Goal: Transaction & Acquisition: Obtain resource

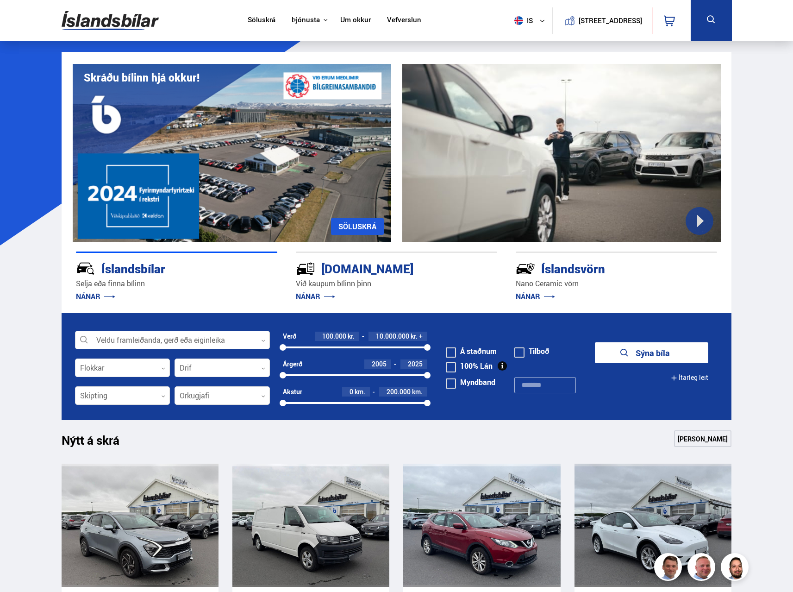
click at [132, 340] on div at bounding box center [172, 340] width 195 height 19
click at [265, 339] on icon at bounding box center [263, 340] width 4 height 4
click at [207, 345] on div at bounding box center [172, 340] width 195 height 19
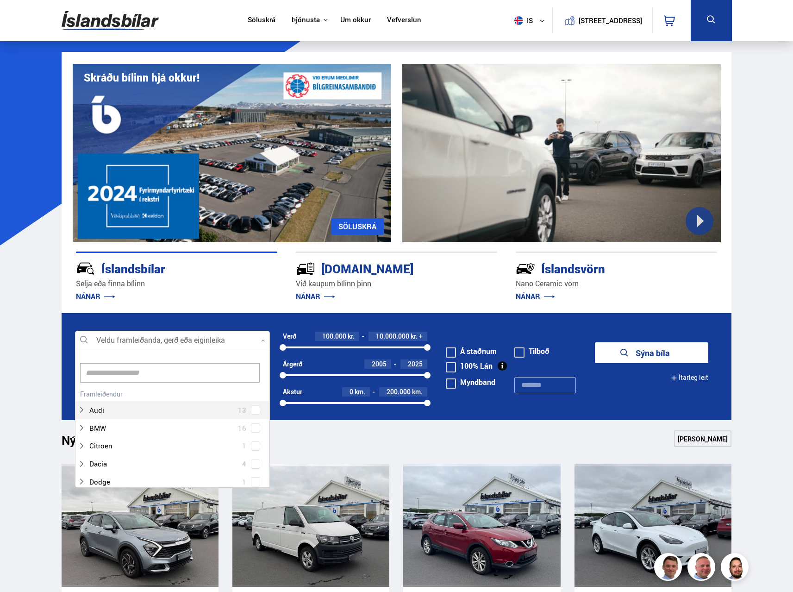
scroll to position [138, 192]
click at [177, 375] on input at bounding box center [170, 372] width 180 height 19
type input "*****"
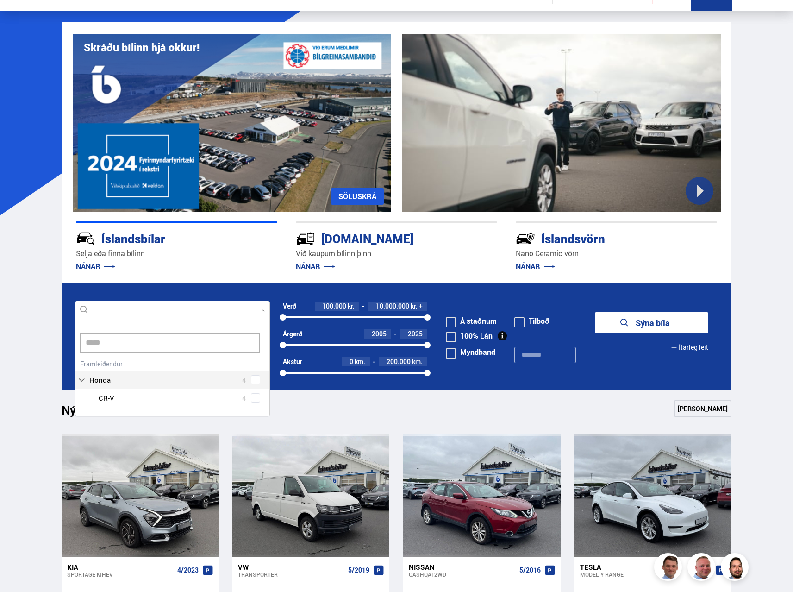
scroll to position [46, 0]
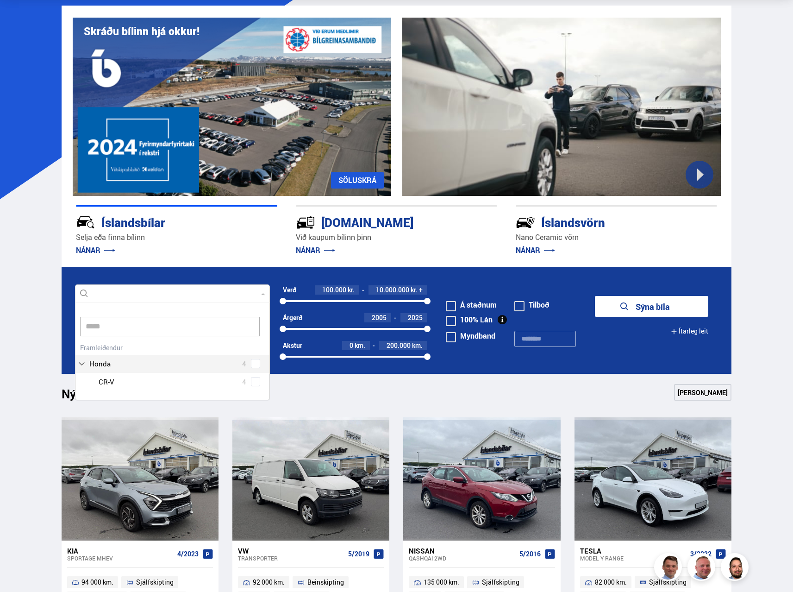
click at [95, 364] on div "Honda 4 Honda CR-V 4" at bounding box center [172, 366] width 194 height 50
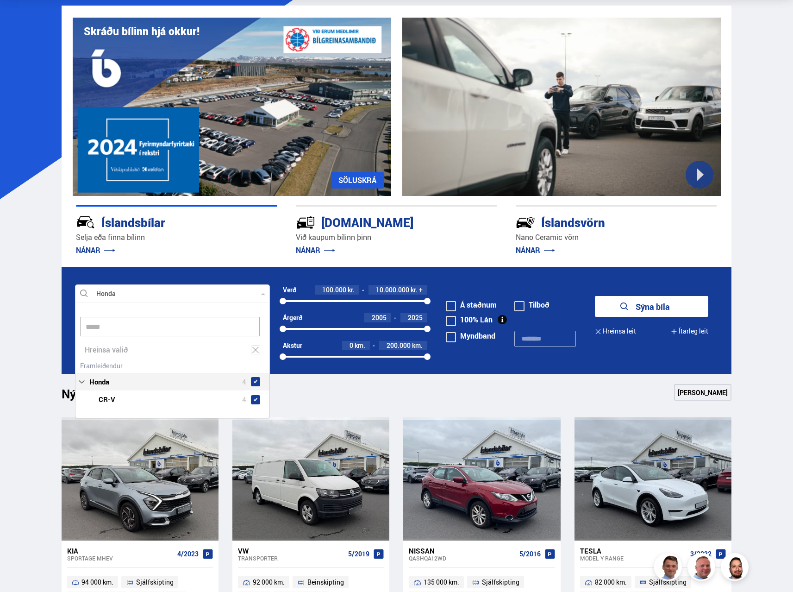
scroll to position [115, 194]
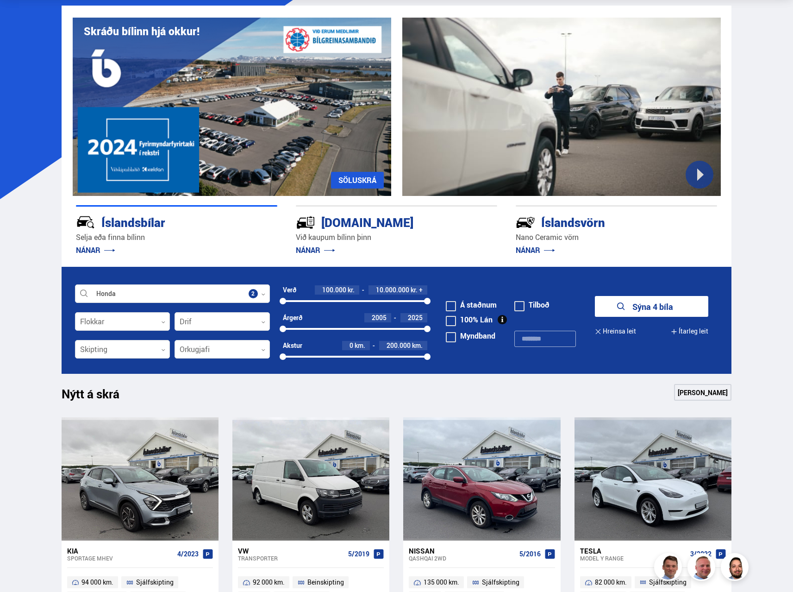
click at [659, 307] on button "Sýna 4 bíla" at bounding box center [651, 306] width 113 height 21
